Goal: Communication & Community: Answer question/provide support

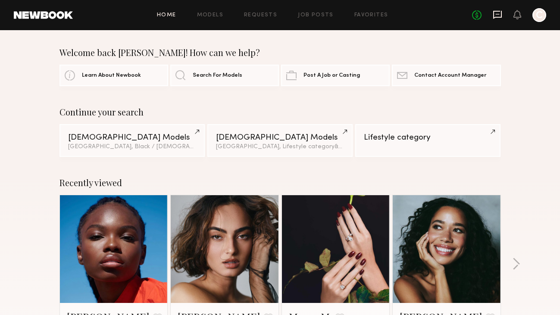
click at [502, 12] on icon at bounding box center [497, 14] width 9 height 9
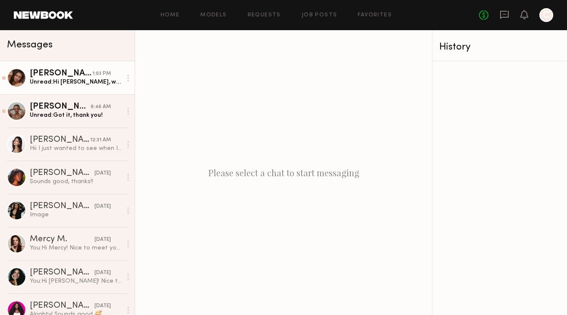
click at [77, 81] on div "Unread: Hi [PERSON_NAME], wondering if there were any updates for [DATE]? Just …" at bounding box center [76, 82] width 92 height 8
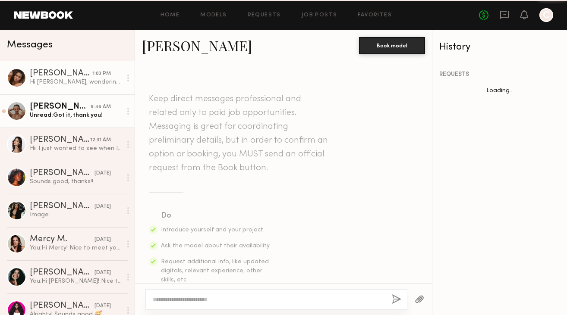
scroll to position [1265, 0]
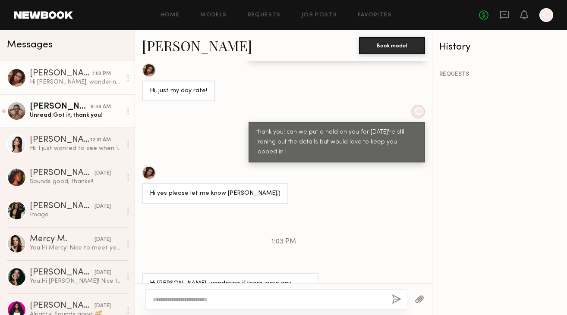
click at [82, 118] on div "Unread: Got it, thank you!" at bounding box center [76, 115] width 92 height 8
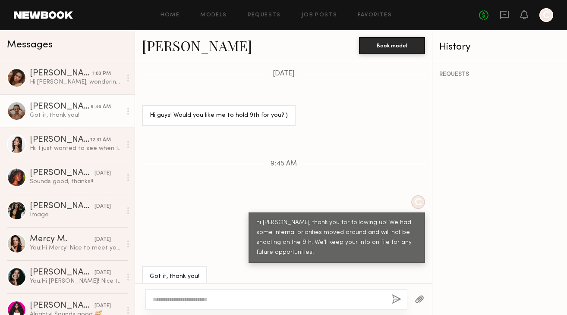
scroll to position [546, 0]
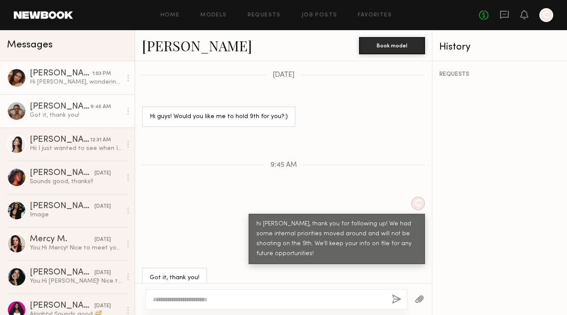
click at [78, 81] on div "Hi [PERSON_NAME], wondering if there were any updates for [DATE]? Just need to …" at bounding box center [76, 82] width 92 height 8
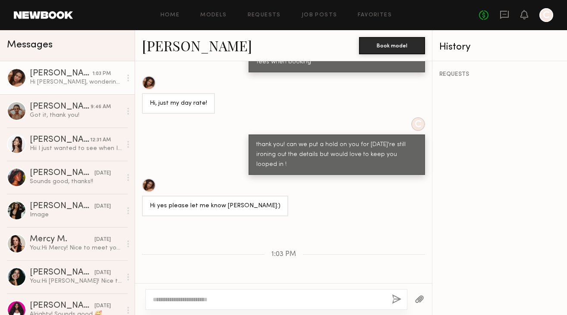
scroll to position [1265, 0]
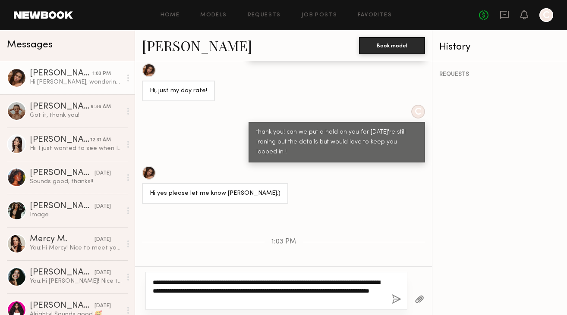
type textarea "**********"
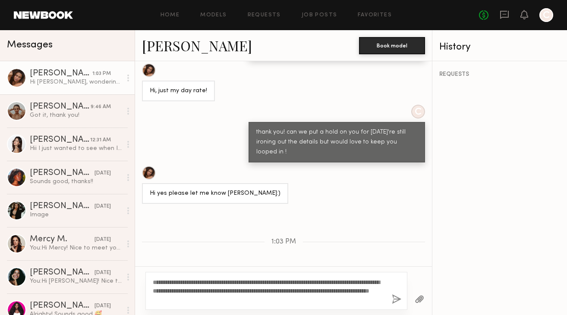
click at [393, 298] on button "button" at bounding box center [396, 300] width 9 height 11
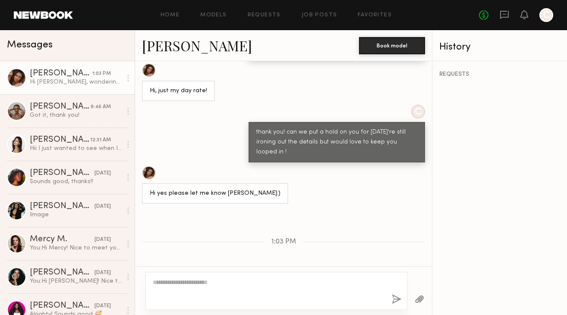
scroll to position [1385, 0]
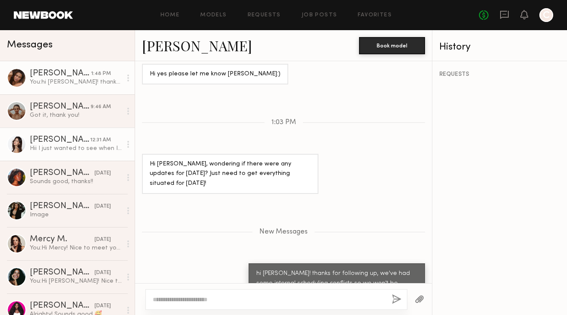
click at [85, 147] on div "Hii I just wanted to see when I would get an email" at bounding box center [76, 148] width 92 height 8
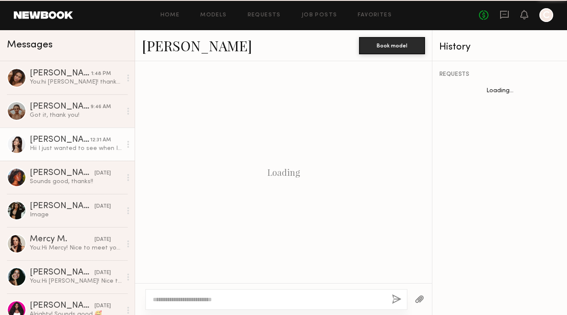
scroll to position [588, 0]
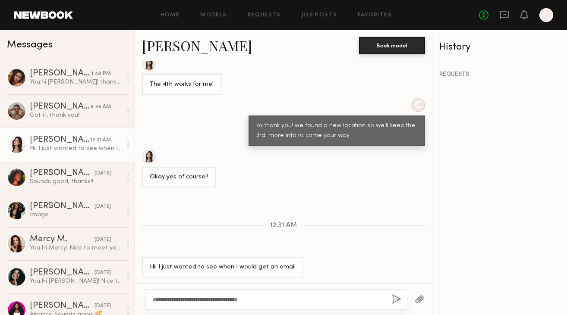
type textarea "**********"
click at [392, 297] on button "button" at bounding box center [396, 300] width 9 height 11
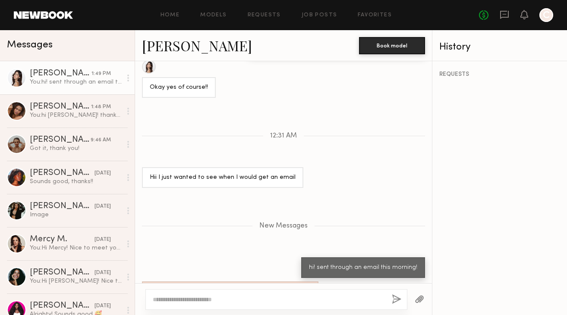
scroll to position [732, 0]
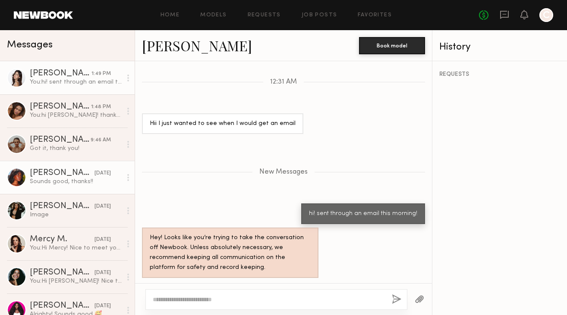
click at [105, 166] on link "[PERSON_NAME] [DATE] Sounds good, thanks!!" at bounding box center [67, 177] width 135 height 33
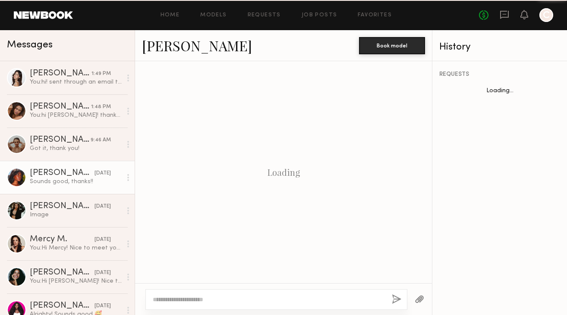
scroll to position [349, 0]
